Goal: Information Seeking & Learning: Learn about a topic

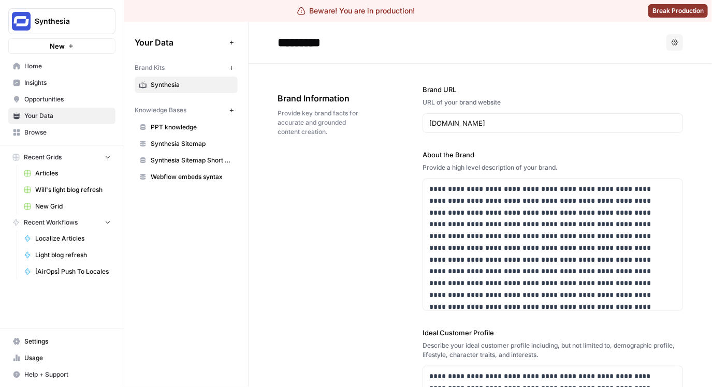
scroll to position [244, 0]
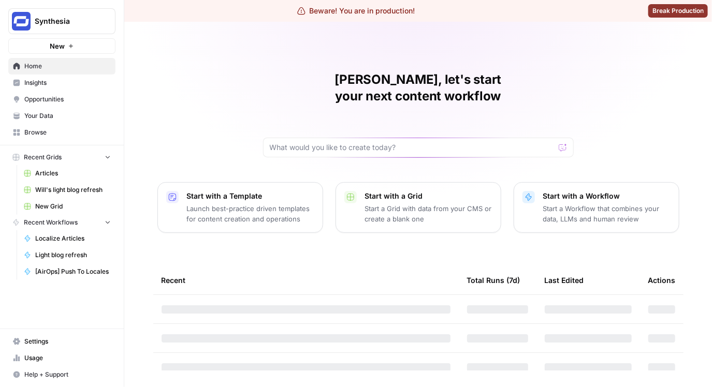
click at [77, 20] on span "Synthesia" at bounding box center [66, 21] width 63 height 10
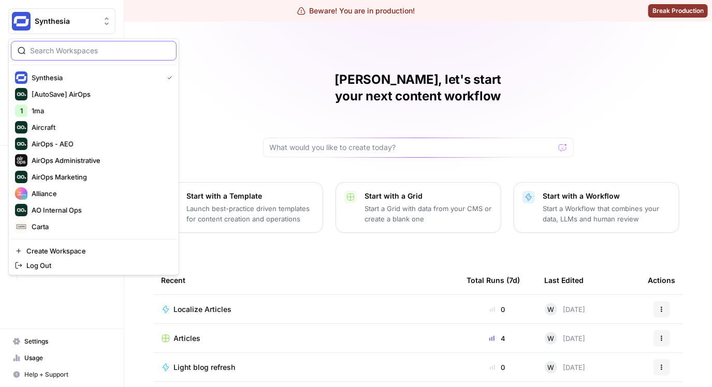
click at [80, 52] on input "search" at bounding box center [100, 51] width 140 height 10
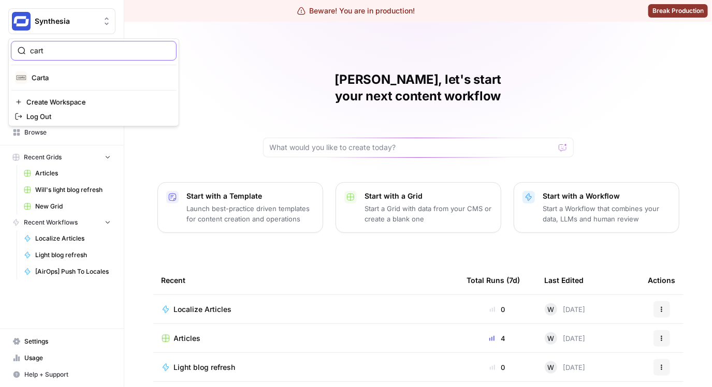
type input "cart"
click at [72, 71] on div "Carta" at bounding box center [93, 77] width 157 height 12
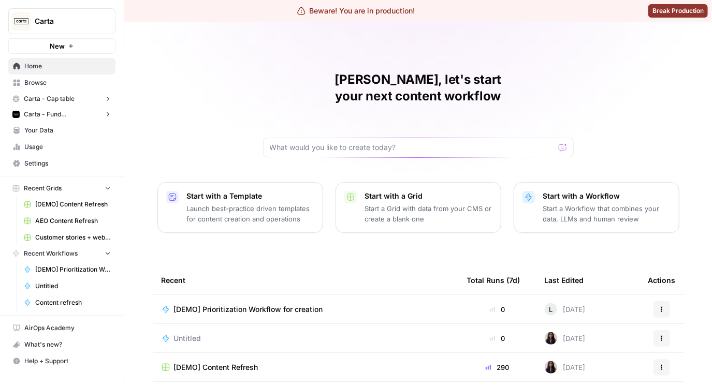
click at [54, 21] on span "Carta" at bounding box center [66, 21] width 63 height 10
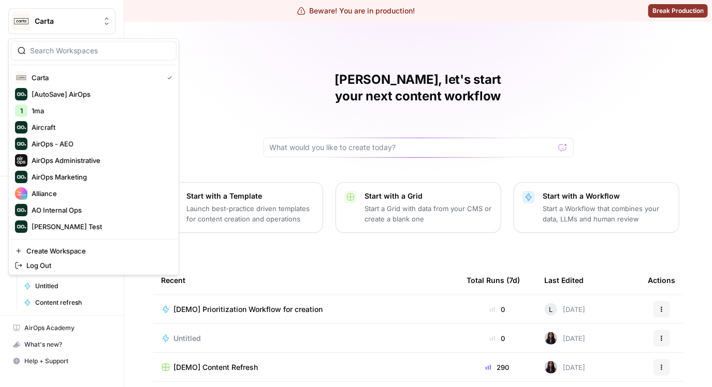
click at [225, 92] on div "Matias, let's start your next content workflow Start with a Template Launch bes…" at bounding box center [417, 268] width 587 height 493
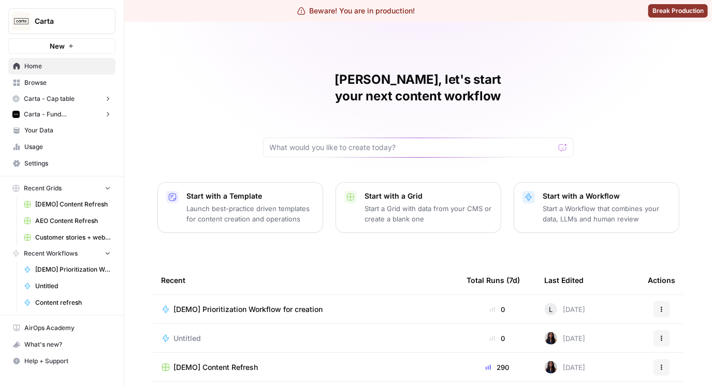
click at [56, 106] on button "Carta - Cap table" at bounding box center [61, 99] width 107 height 16
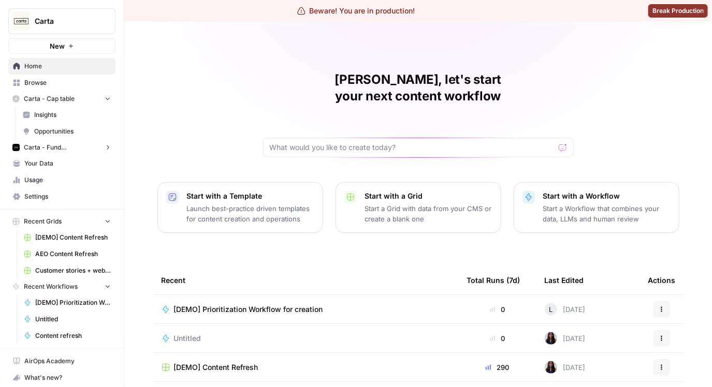
click at [64, 151] on span "Carta - Fund Administration" at bounding box center [62, 147] width 76 height 9
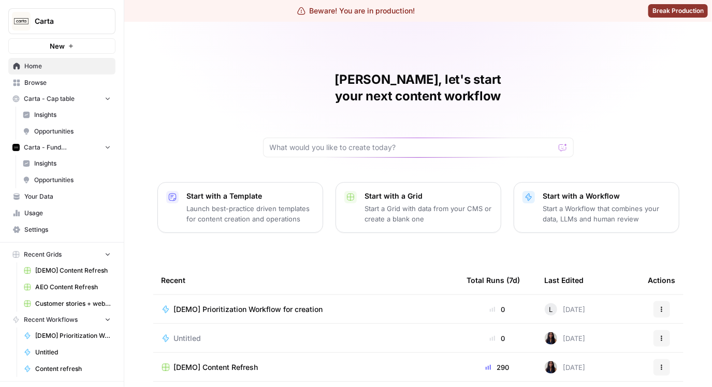
click at [63, 161] on span "Insights" at bounding box center [72, 163] width 77 height 9
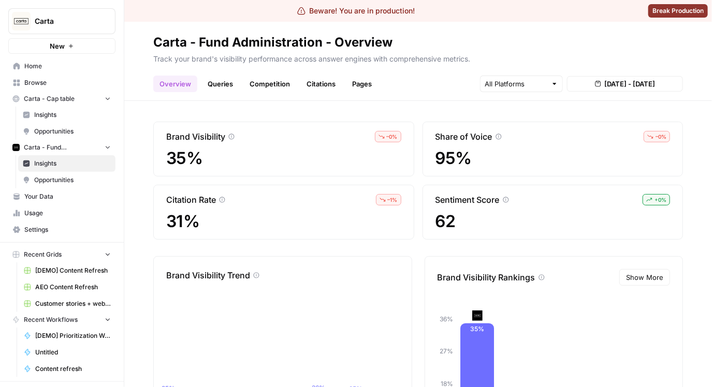
click at [52, 121] on link "Insights" at bounding box center [66, 115] width 97 height 17
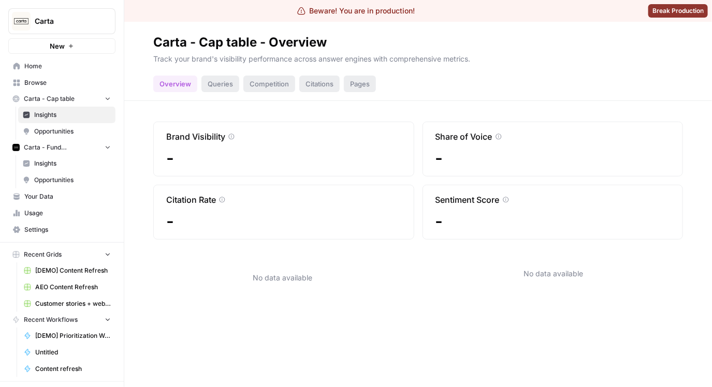
click at [220, 42] on div "Carta - Cap table - Overview" at bounding box center [239, 42] width 173 height 17
click at [223, 44] on div "Carta - Cap table - Overview" at bounding box center [239, 42] width 173 height 17
click at [56, 114] on span "Insights" at bounding box center [72, 114] width 77 height 9
click at [228, 83] on div "Queries" at bounding box center [220, 84] width 38 height 17
click at [440, 48] on h2 "Carta - Cap table - Overview" at bounding box center [418, 42] width 530 height 17
